Goal: Find specific page/section: Find specific page/section

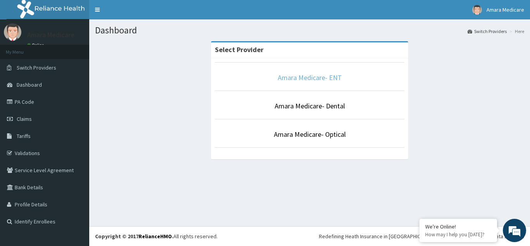
click at [305, 77] on link "Amara Medicare- ENT" at bounding box center [310, 77] width 64 height 9
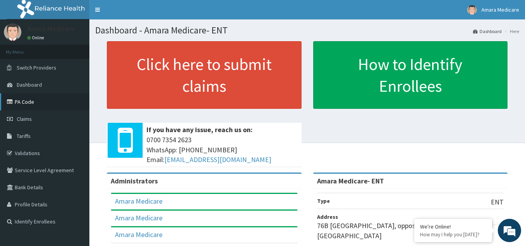
click at [23, 105] on link "PA Code" at bounding box center [44, 101] width 89 height 17
